Goal: Information Seeking & Learning: Learn about a topic

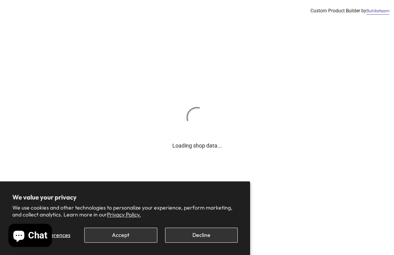
click at [211, 232] on button "Decline" at bounding box center [201, 234] width 73 height 15
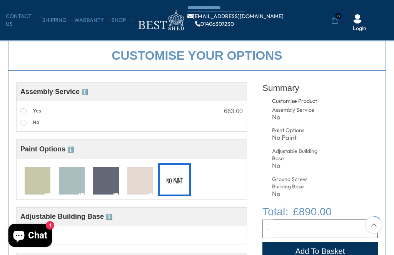
scroll to position [243, 0]
click at [146, 186] on img at bounding box center [140, 180] width 26 height 28
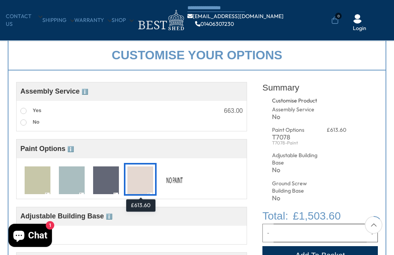
click at [108, 180] on img at bounding box center [106, 180] width 26 height 28
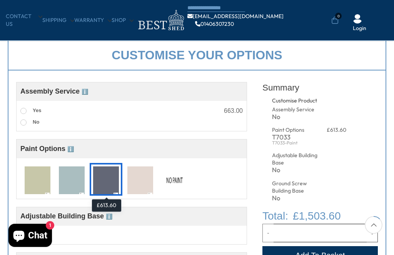
click at [74, 177] on img at bounding box center [72, 180] width 26 height 28
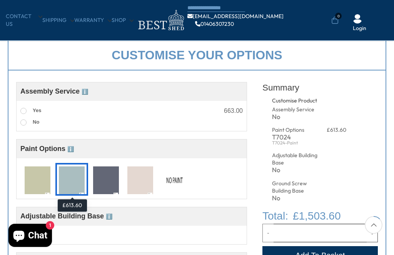
click at [38, 181] on img at bounding box center [38, 180] width 26 height 28
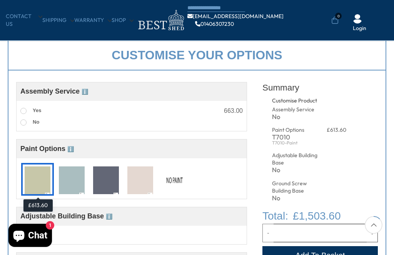
click at [181, 190] on img at bounding box center [174, 180] width 26 height 28
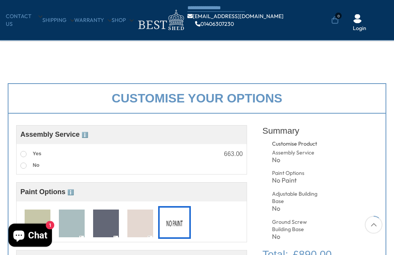
scroll to position [201, 0]
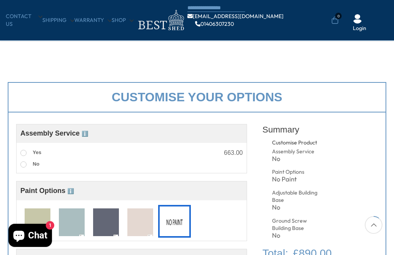
click at [30, 155] on label "Yes" at bounding box center [30, 153] width 21 height 10
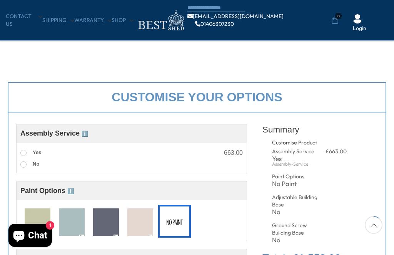
click at [21, 165] on span at bounding box center [23, 164] width 6 height 6
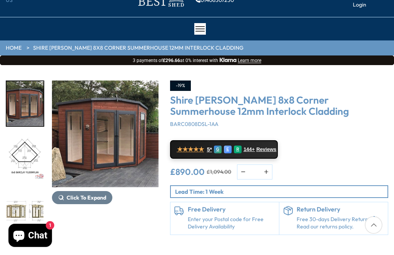
scroll to position [42, 0]
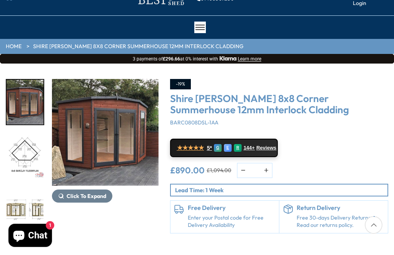
click at [111, 158] on img "1 / 14" at bounding box center [105, 132] width 106 height 106
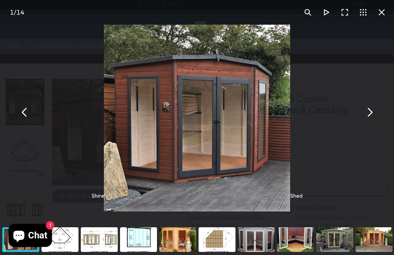
click at [370, 121] on button "You can close this modal content with the ESC key" at bounding box center [369, 112] width 18 height 18
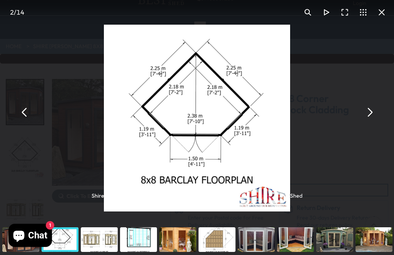
click at [366, 121] on button "You can close this modal content with the ESC key" at bounding box center [369, 112] width 18 height 18
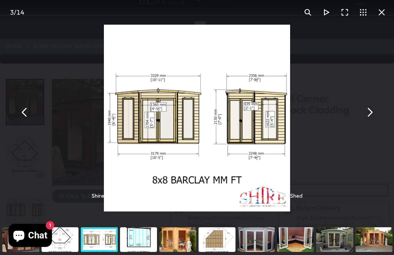
click at [369, 120] on button "You can close this modal content with the ESC key" at bounding box center [369, 112] width 18 height 18
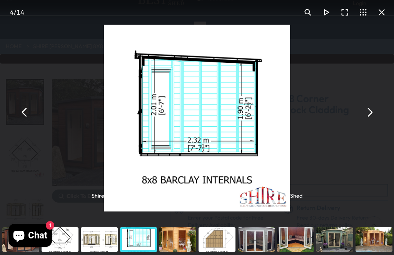
click at [384, 12] on button "You can close this modal content with the ESC key" at bounding box center [381, 12] width 18 height 18
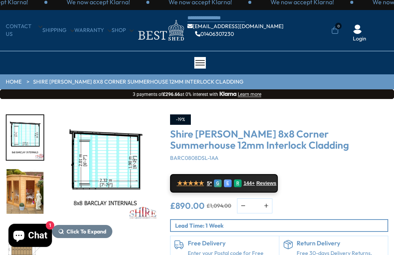
scroll to position [3, 0]
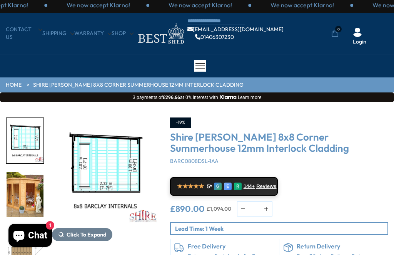
click at [58, 35] on link "Shipping" at bounding box center [58, 34] width 32 height 8
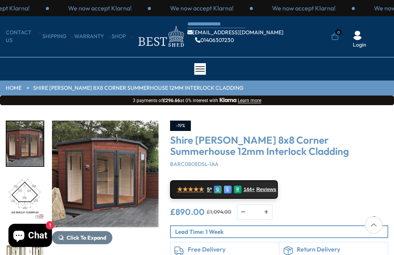
scroll to position [67, 0]
